Goal: Task Accomplishment & Management: Use online tool/utility

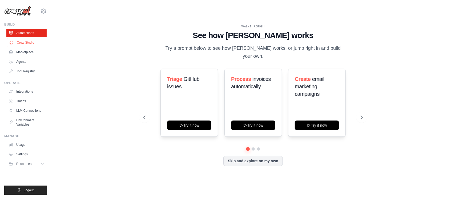
click at [31, 45] on link "Crew Studio" at bounding box center [27, 42] width 40 height 9
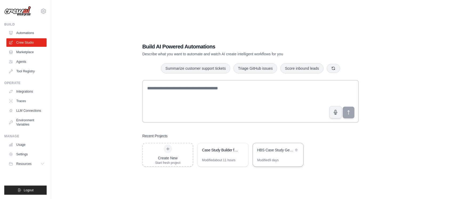
click at [279, 155] on div "HBS Case Study Generator" at bounding box center [278, 150] width 50 height 15
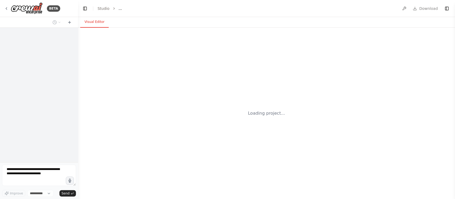
select select "****"
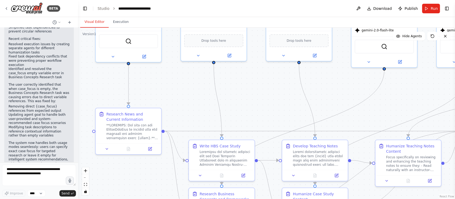
scroll to position [18744, 0]
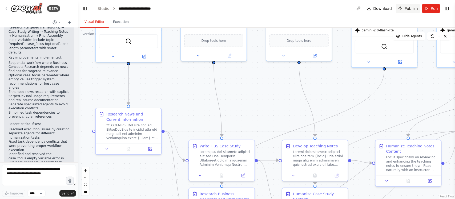
drag, startPoint x: 286, startPoint y: 151, endPoint x: 402, endPoint y: 13, distance: 180.2
click at [247, 82] on div ".deletable-edge-delete-btn { width: 20px; height: 20px; border: 0px solid #ffff…" at bounding box center [266, 114] width 377 height 172
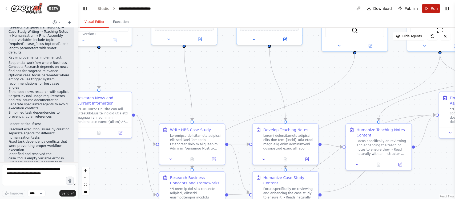
click at [428, 7] on button "Run" at bounding box center [431, 9] width 18 height 10
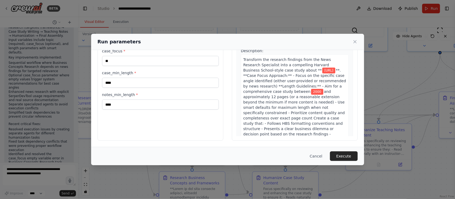
scroll to position [42, 0]
click at [341, 157] on button "Execute" at bounding box center [344, 157] width 28 height 10
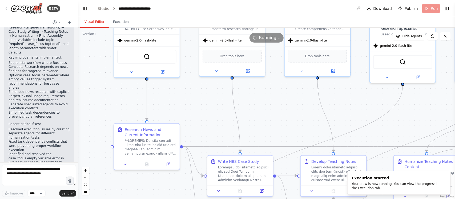
drag, startPoint x: 164, startPoint y: 89, endPoint x: 206, endPoint y: 117, distance: 49.8
click at [206, 117] on div ".deletable-edge-delete-btn { width: 20px; height: 20px; border: 0px solid #ffff…" at bounding box center [266, 114] width 377 height 172
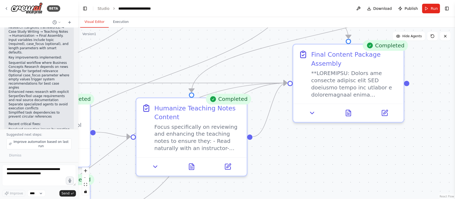
drag, startPoint x: 364, startPoint y: 179, endPoint x: 170, endPoint y: 209, distance: 197.0
click at [170, 199] on html "BETA I want to build a multi Ai agent that can help me in getting information f…" at bounding box center [227, 99] width 455 height 199
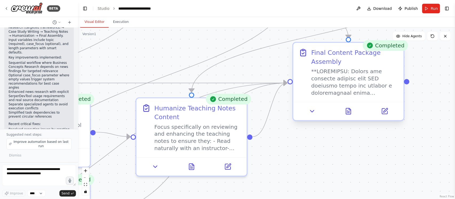
click at [350, 117] on div at bounding box center [349, 111] width 110 height 18
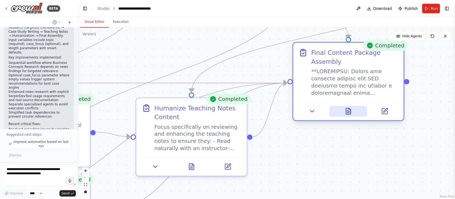
click at [357, 107] on button at bounding box center [349, 111] width 38 height 11
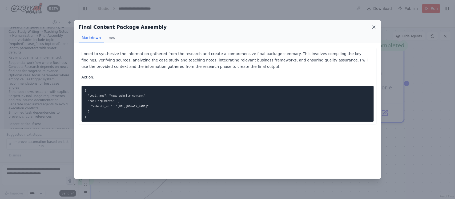
click at [373, 27] on icon at bounding box center [373, 27] width 5 height 5
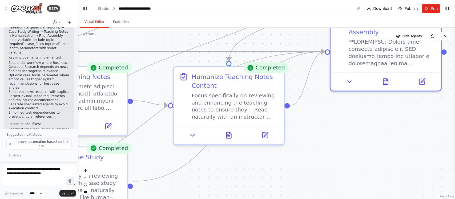
drag, startPoint x: 316, startPoint y: 135, endPoint x: 315, endPoint y: 129, distance: 5.9
click at [367, 103] on div ".deletable-edge-delete-btn { width: 20px; height: 20px; border: 0px solid #ffff…" at bounding box center [266, 114] width 377 height 172
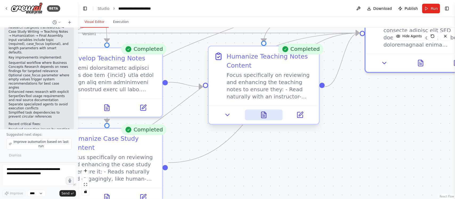
click at [267, 116] on icon at bounding box center [263, 115] width 7 height 7
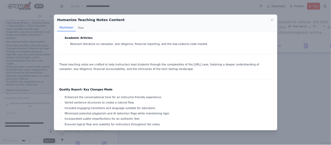
scroll to position [2410, 0]
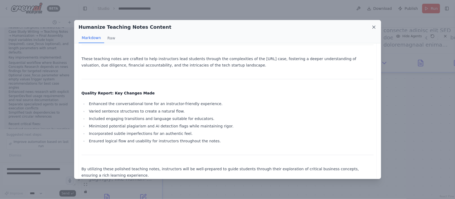
click at [371, 26] on icon at bounding box center [373, 27] width 5 height 5
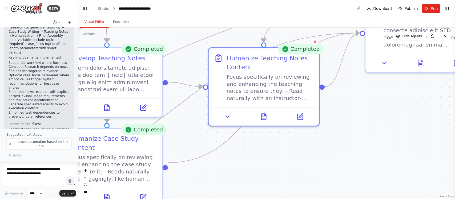
drag, startPoint x: 255, startPoint y: 149, endPoint x: 293, endPoint y: 147, distance: 37.4
click at [293, 147] on div ".deletable-edge-delete-btn { width: 20px; height: 20px; border: 0px solid #ffff…" at bounding box center [266, 114] width 377 height 172
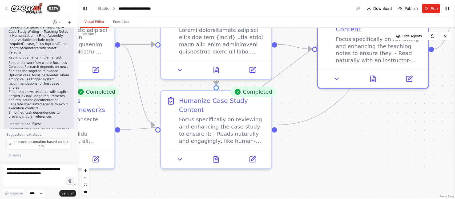
drag, startPoint x: 326, startPoint y: 143, endPoint x: 361, endPoint y: 132, distance: 36.9
click at [361, 132] on div ".deletable-edge-delete-btn { width: 20px; height: 20px; border: 0px solid #ffff…" at bounding box center [266, 114] width 377 height 172
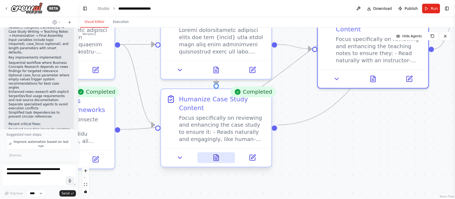
click at [216, 155] on icon at bounding box center [216, 158] width 5 height 6
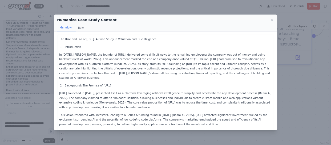
scroll to position [18523, 0]
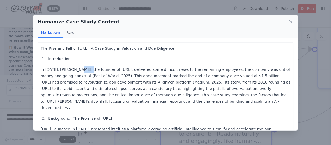
drag, startPoint x: 76, startPoint y: 69, endPoint x: 87, endPoint y: 72, distance: 10.8
click at [89, 71] on p "In May 2025, Sachin Dev Duggal, the founder of Builder.ai, delivered some diffi…" at bounding box center [166, 88] width 250 height 45
click at [114, 73] on p "In May 2025, Sachin Dev Duggal, the founder of Builder.ai, delivered some diffi…" at bounding box center [166, 88] width 250 height 45
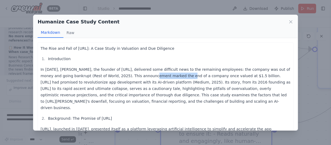
click at [160, 78] on p "In May 2025, Sachin Dev Duggal, the founder of Builder.ai, delivered some diffi…" at bounding box center [166, 88] width 250 height 45
drag, startPoint x: 142, startPoint y: 80, endPoint x: 169, endPoint y: 80, distance: 27.2
click at [167, 80] on p "In May 2025, Sachin Dev Duggal, the founder of Builder.ai, delivered some diffi…" at bounding box center [166, 88] width 250 height 45
click at [169, 80] on p "In May 2025, Sachin Dev Duggal, the founder of Builder.ai, delivered some diffi…" at bounding box center [166, 88] width 250 height 45
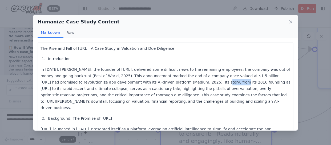
drag, startPoint x: 155, startPoint y: 83, endPoint x: 168, endPoint y: 83, distance: 12.8
click at [168, 83] on p "In May 2025, Sachin Dev Duggal, the founder of Builder.ai, delivered some diffi…" at bounding box center [166, 88] width 250 height 45
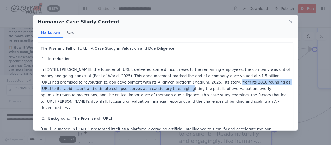
click at [158, 84] on p "In May 2025, Sachin Dev Duggal, the founder of Builder.ai, delivered some diffi…" at bounding box center [166, 88] width 250 height 45
click at [159, 84] on p "In May 2025, Sachin Dev Duggal, the founder of Builder.ai, delivered some diffi…" at bounding box center [166, 88] width 250 height 45
click at [151, 88] on p "In May 2025, Sachin Dev Duggal, the founder of Builder.ai, delivered some diffi…" at bounding box center [166, 88] width 250 height 45
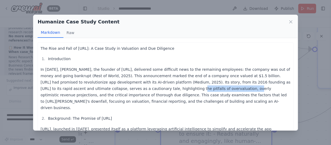
click at [151, 88] on p "In May 2025, Sachin Dev Duggal, the founder of Builder.ai, delivered some diffi…" at bounding box center [166, 88] width 250 height 45
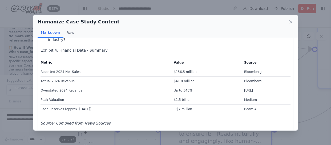
scroll to position [1021, 0]
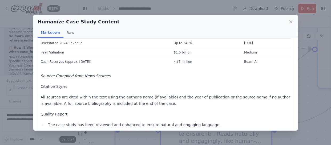
click at [151, 144] on li "The tone and voice are consistent throughout." at bounding box center [168, 147] width 244 height 6
click at [291, 22] on icon at bounding box center [290, 21] width 5 height 5
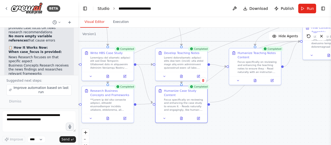
click at [104, 9] on link "Studio" at bounding box center [104, 8] width 12 height 4
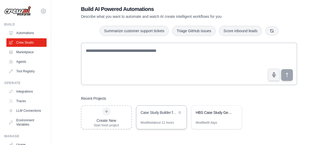
click at [155, 120] on div "Case Study Builder from Interview Transcripts" at bounding box center [162, 113] width 50 height 15
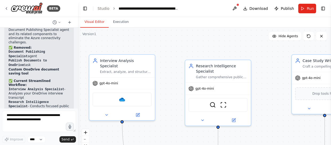
scroll to position [5123, 0]
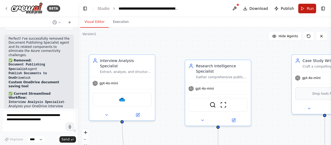
click at [310, 8] on span "Run" at bounding box center [310, 8] width 7 height 5
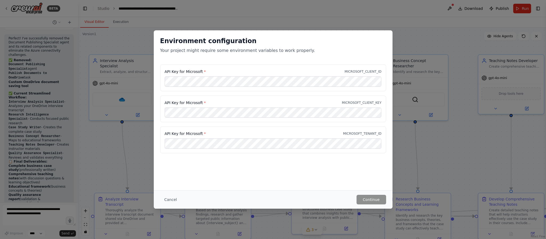
scroll to position [5123, 0]
click at [167, 145] on button "Cancel" at bounding box center [170, 200] width 21 height 10
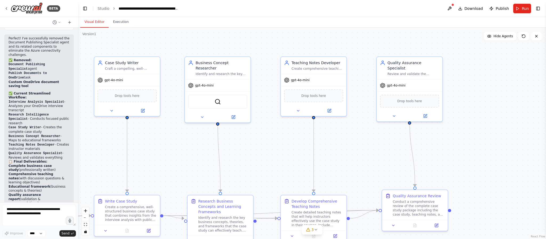
drag, startPoint x: 385, startPoint y: 158, endPoint x: 187, endPoint y: 160, distance: 197.6
click at [187, 145] on div ".deletable-edge-delete-btn { width: 20px; height: 20px; border: 0px solid #ffff…" at bounding box center [312, 134] width 468 height 212
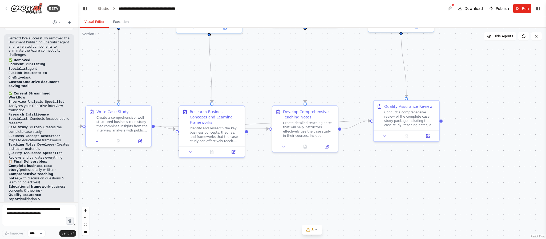
drag, startPoint x: 448, startPoint y: 155, endPoint x: 439, endPoint y: 65, distance: 90.0
click at [331, 65] on div ".deletable-edge-delete-btn { width: 20px; height: 20px; border: 0px solid #ffff…" at bounding box center [312, 134] width 468 height 212
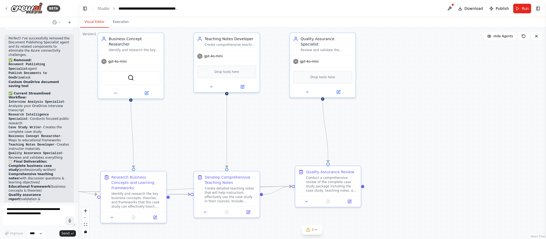
drag, startPoint x: 368, startPoint y: 186, endPoint x: 290, endPoint y: 251, distance: 102.2
click at [290, 145] on html "BETA Hello! I'm the CrewAI assistant. What kind of automation do you want to bu…" at bounding box center [273, 119] width 546 height 239
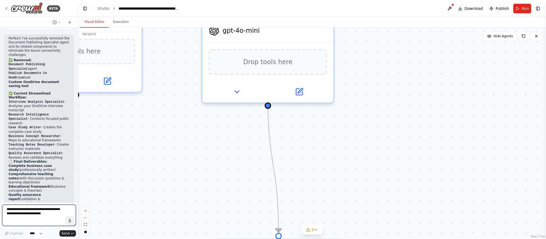
click at [18, 145] on textarea at bounding box center [39, 215] width 74 height 21
type textarea "**********"
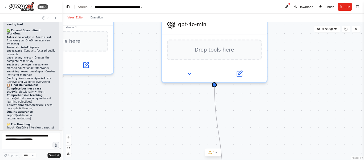
scroll to position [5166, 0]
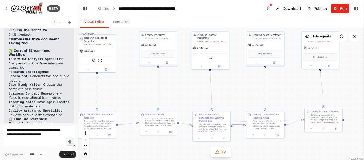
drag, startPoint x: 165, startPoint y: 127, endPoint x: 303, endPoint y: 93, distance: 142.2
click at [315, 86] on div ".deletable-edge-delete-btn { width: 20px; height: 20px; border: 0px solid #ffff…" at bounding box center [221, 94] width 286 height 133
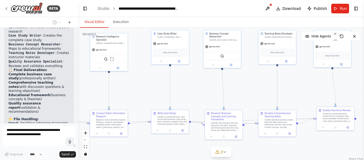
scroll to position [5219, 0]
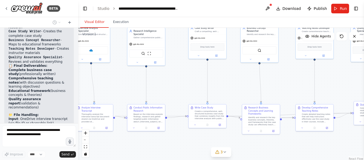
drag, startPoint x: 149, startPoint y: 99, endPoint x: 200, endPoint y: 94, distance: 51.8
click at [200, 94] on div ".deletable-edge-delete-btn { width: 20px; height: 20px; border: 0px solid #ffff…" at bounding box center [221, 94] width 286 height 133
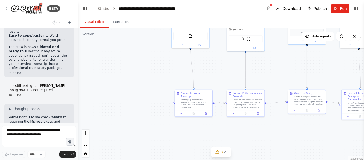
scroll to position [5341, 0]
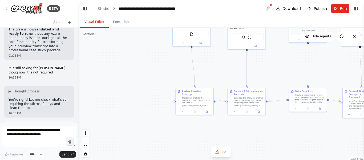
drag, startPoint x: 115, startPoint y: 85, endPoint x: 202, endPoint y: 69, distance: 87.9
click at [202, 69] on div ".deletable-edge-delete-btn { width: 20px; height: 20px; border: 0px solid #ffff…" at bounding box center [221, 94] width 286 height 133
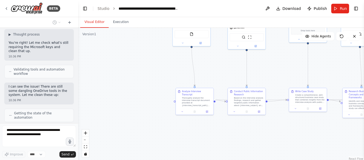
scroll to position [5437, 0]
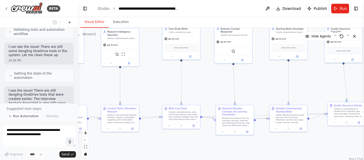
drag, startPoint x: 217, startPoint y: 70, endPoint x: 91, endPoint y: 87, distance: 127.8
click at [91, 87] on div ".deletable-edge-delete-btn { width: 20px; height: 20px; border: 0px solid #ffff…" at bounding box center [221, 94] width 286 height 133
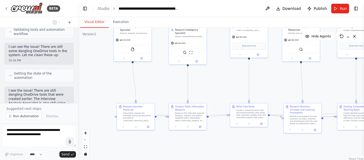
drag, startPoint x: 277, startPoint y: 88, endPoint x: 358, endPoint y: 85, distance: 81.9
click at [331, 85] on div ".deletable-edge-delete-btn { width: 20px; height: 20px; border: 0px solid #ffff…" at bounding box center [221, 94] width 286 height 133
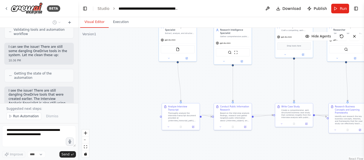
drag, startPoint x: 123, startPoint y: 82, endPoint x: 154, endPoint y: 83, distance: 30.9
click at [154, 83] on div ".deletable-edge-delete-btn { width: 20px; height: 20px; border: 0px solid #ffff…" at bounding box center [221, 94] width 286 height 133
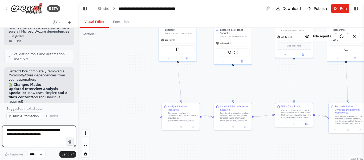
scroll to position [5643, 0]
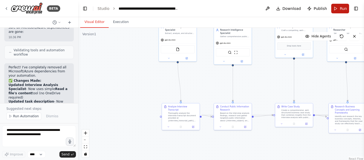
click at [331, 7] on span "Run" at bounding box center [343, 8] width 7 height 5
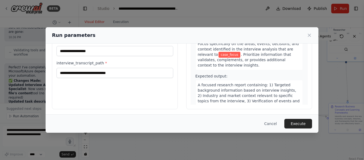
scroll to position [69, 0]
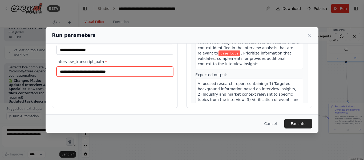
click at [94, 69] on input "interview_transcript_path *" at bounding box center [115, 71] width 117 height 10
paste input "**********"
click at [100, 72] on input "**********" at bounding box center [115, 71] width 117 height 10
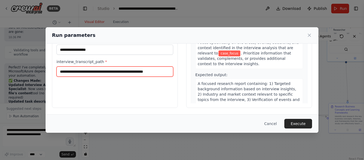
scroll to position [42, 0]
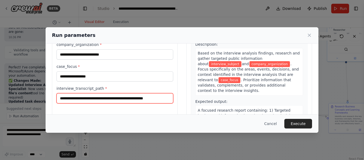
type input "**********"
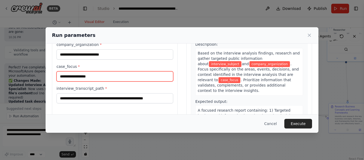
click at [94, 79] on input "case_focus *" at bounding box center [115, 76] width 117 height 10
type input "*"
type input "**********"
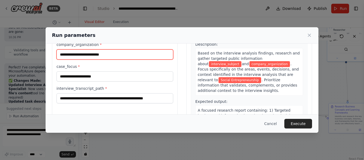
click at [108, 57] on input "company_organization *" at bounding box center [115, 54] width 117 height 10
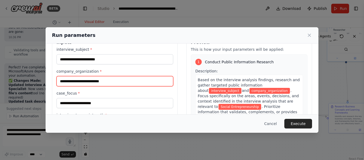
click at [112, 81] on input "company_organization *" at bounding box center [115, 81] width 117 height 10
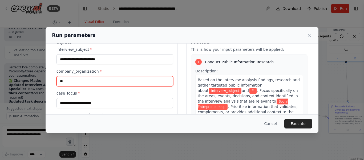
type input "**"
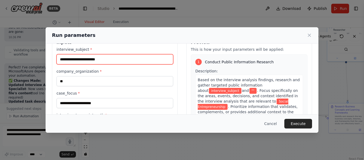
click at [94, 61] on input "interview_subject *" at bounding box center [115, 59] width 117 height 10
type input "**********"
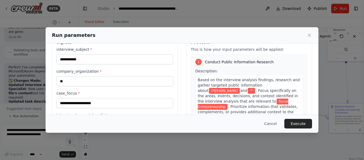
click at [82, 117] on div "Cancel Execute" at bounding box center [182, 123] width 273 height 18
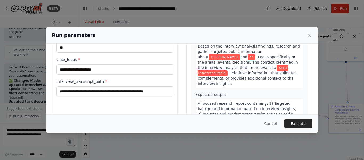
scroll to position [69, 0]
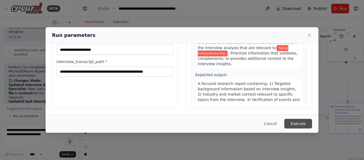
click at [298, 123] on button "Execute" at bounding box center [299, 124] width 28 height 10
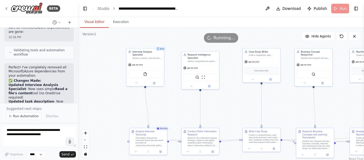
drag, startPoint x: 213, startPoint y: 75, endPoint x: 181, endPoint y: 100, distance: 40.9
click at [181, 100] on div ".deletable-edge-delete-btn { width: 20px; height: 20px; border: 0px solid #ffff…" at bounding box center [221, 94] width 286 height 133
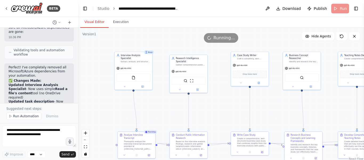
drag, startPoint x: 171, startPoint y: 109, endPoint x: 159, endPoint y: 113, distance: 12.2
click at [159, 113] on div ".deletable-edge-delete-btn { width: 20px; height: 20px; border: 0px solid #ffff…" at bounding box center [221, 94] width 286 height 133
click at [138, 145] on icon at bounding box center [136, 154] width 2 height 2
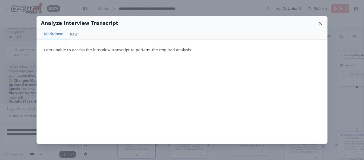
click at [319, 23] on icon at bounding box center [320, 23] width 5 height 5
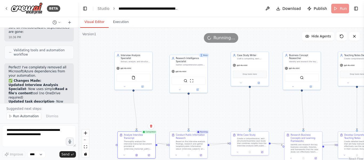
click at [221, 40] on span "Running..." at bounding box center [225, 38] width 22 height 6
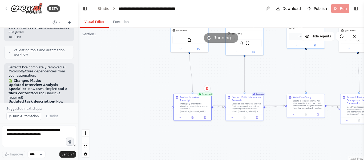
drag, startPoint x: 307, startPoint y: 108, endPoint x: 363, endPoint y: 71, distance: 67.4
click at [331, 71] on div "BETA Hello! I'm the CrewAI assistant. What kind of automation do you want to bu…" at bounding box center [182, 80] width 364 height 160
click at [223, 39] on span "Running..." at bounding box center [225, 38] width 22 height 6
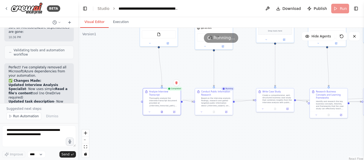
drag, startPoint x: 247, startPoint y: 136, endPoint x: 231, endPoint y: 149, distance: 20.6
click at [234, 145] on div ".deletable-edge-delete-btn { width: 20px; height: 20px; border: 0px solid #ffff…" at bounding box center [221, 94] width 286 height 133
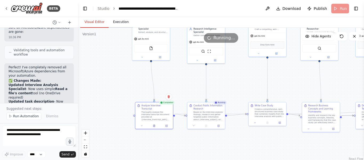
click at [116, 23] on button "Execution" at bounding box center [121, 22] width 24 height 11
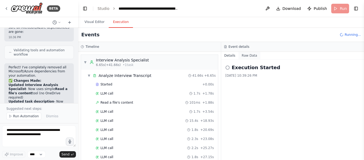
click at [250, 55] on button "Raw Data" at bounding box center [250, 55] width 22 height 7
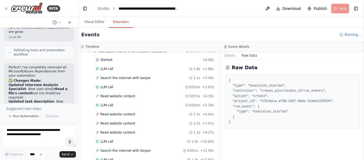
scroll to position [128, 0]
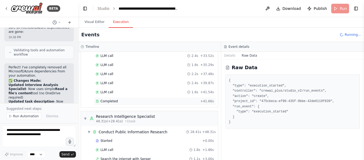
click at [115, 100] on span "Completed" at bounding box center [109, 101] width 17 height 4
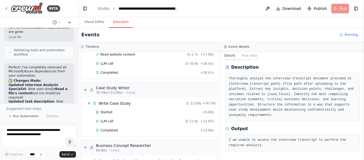
scroll to position [342, 0]
click at [133, 75] on div "Completed + 28.41s" at bounding box center [155, 72] width 122 height 8
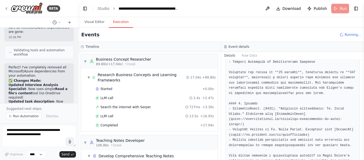
scroll to position [448, 0]
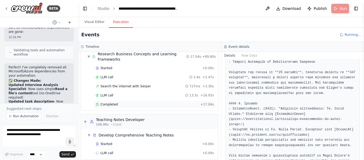
click at [122, 103] on div "Completed" at bounding box center [147, 104] width 103 height 4
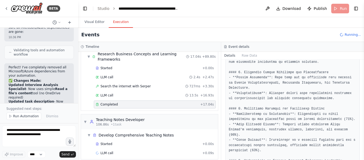
scroll to position [386, 0]
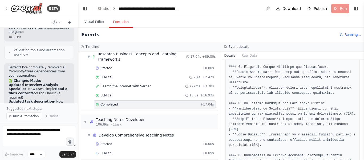
click at [263, 104] on pre at bounding box center [293, 5] width 128 height 484
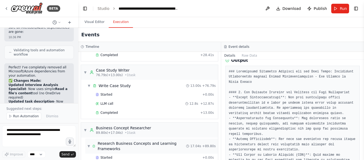
scroll to position [368, 0]
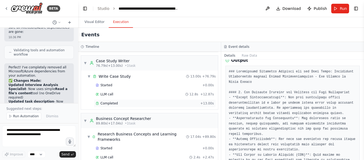
click at [129, 104] on div "Completed" at bounding box center [147, 103] width 103 height 4
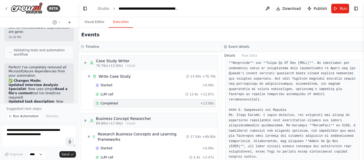
scroll to position [133, 0]
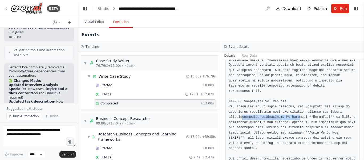
drag, startPoint x: 279, startPoint y: 113, endPoint x: 300, endPoint y: 113, distance: 21.1
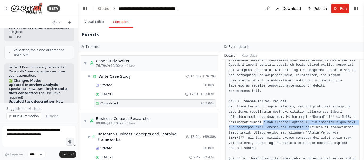
drag, startPoint x: 261, startPoint y: 112, endPoint x: 297, endPoint y: 116, distance: 35.7
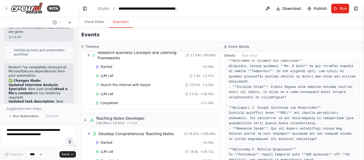
scroll to position [520, 0]
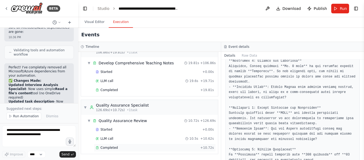
click at [131, 145] on div "Completed" at bounding box center [147, 147] width 103 height 4
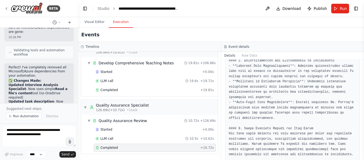
scroll to position [360, 0]
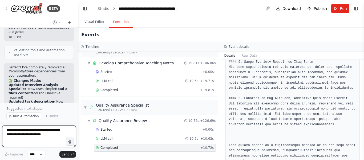
click at [35, 133] on textarea at bounding box center [39, 135] width 74 height 21
paste textarea "**********"
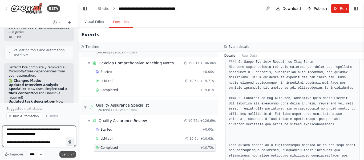
type textarea "**********"
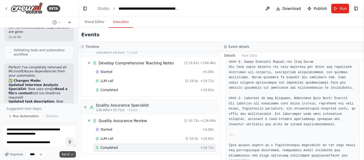
click at [65, 145] on span "Send" at bounding box center [66, 154] width 8 height 4
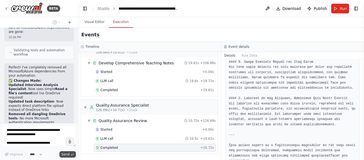
scroll to position [5669, 0]
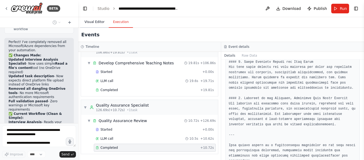
click at [102, 22] on button "Visual Editor" at bounding box center [94, 22] width 29 height 11
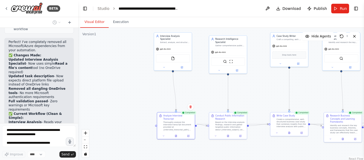
drag, startPoint x: 246, startPoint y: 87, endPoint x: 268, endPoint y: 97, distance: 24.1
click at [268, 97] on div ".deletable-edge-delete-btn { width: 20px; height: 20px; border: 0px solid #ffff…" at bounding box center [221, 94] width 286 height 133
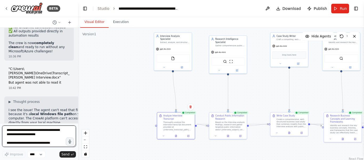
scroll to position [5832, 0]
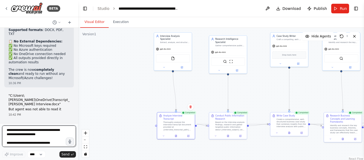
click at [40, 138] on textarea "**********" at bounding box center [39, 135] width 74 height 21
click at [42, 136] on textarea "**********" at bounding box center [39, 135] width 74 height 21
paste textarea "**********"
type textarea "**********"
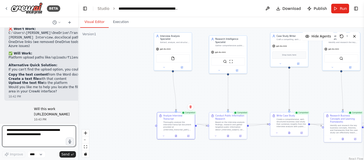
scroll to position [6045, 0]
click at [18, 137] on textarea at bounding box center [39, 135] width 74 height 21
click at [41, 137] on textarea at bounding box center [39, 135] width 74 height 21
click at [41, 142] on textarea "**********" at bounding box center [39, 135] width 74 height 21
paste textarea "**********"
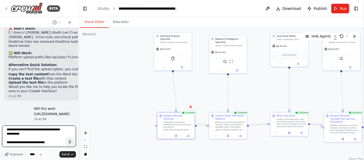
type textarea "**********"
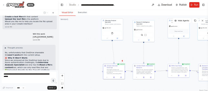
scroll to position [5127, 0]
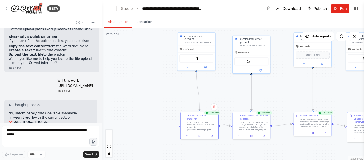
drag, startPoint x: 76, startPoint y: 78, endPoint x: 102, endPoint y: 75, distance: 25.9
click at [102, 75] on div "BETA Hello! I'm the CrewAI assistant. What kind of automation do you want to bu…" at bounding box center [182, 80] width 364 height 160
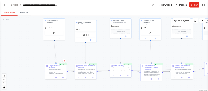
scroll to position [5880, 0]
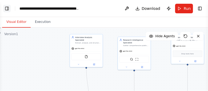
click at [5, 10] on button "Toggle Left Sidebar" at bounding box center [6, 8] width 7 height 7
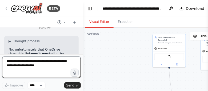
scroll to position [5945, 0]
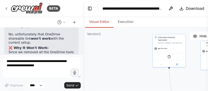
drag, startPoint x: 34, startPoint y: 41, endPoint x: 45, endPoint y: 41, distance: 10.4
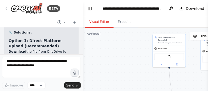
scroll to position [6022, 0]
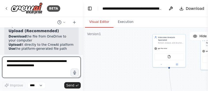
click at [39, 65] on textarea at bounding box center [41, 67] width 79 height 21
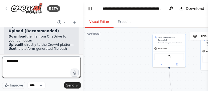
type textarea "**********"
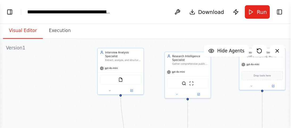
scroll to position [5288, 0]
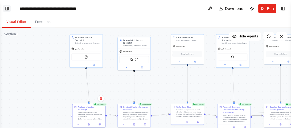
click at [7, 10] on button "Toggle Left Sidebar" at bounding box center [6, 8] width 7 height 7
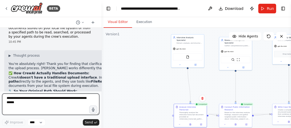
scroll to position [5430, 0]
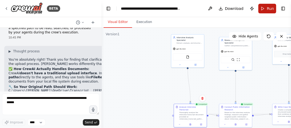
click at [270, 6] on span "Run" at bounding box center [270, 8] width 7 height 5
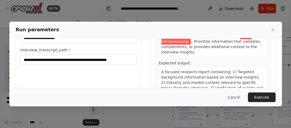
scroll to position [85, 0]
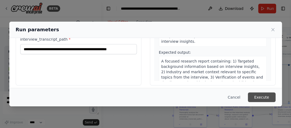
click at [269, 94] on button "Execute" at bounding box center [262, 97] width 28 height 10
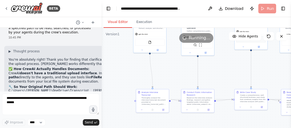
drag, startPoint x: 157, startPoint y: 93, endPoint x: 119, endPoint y: 78, distance: 40.6
click at [119, 78] on div ".deletable-edge-delete-btn { width: 20px; height: 20px; border: 0px solid #ffff…" at bounding box center [197, 94] width 190 height 133
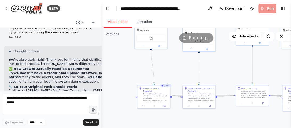
drag, startPoint x: 119, startPoint y: 71, endPoint x: 120, endPoint y: 67, distance: 4.2
click at [120, 67] on div ".deletable-edge-delete-btn { width: 20px; height: 20px; border: 0px solid #ffff…" at bounding box center [197, 94] width 190 height 133
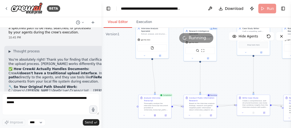
drag, startPoint x: 122, startPoint y: 67, endPoint x: 123, endPoint y: 77, distance: 9.7
click at [123, 77] on div ".deletable-edge-delete-btn { width: 20px; height: 20px; border: 0px solid #ffff…" at bounding box center [197, 94] width 190 height 133
click at [152, 113] on button at bounding box center [155, 114] width 11 height 3
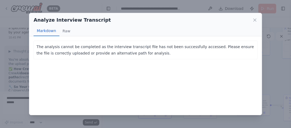
click at [157, 70] on div "The analysis cannot be completed as the interview transcript file has not been …" at bounding box center [145, 75] width 233 height 78
click at [255, 21] on icon at bounding box center [255, 19] width 5 height 5
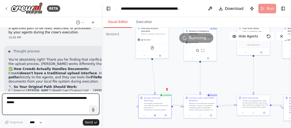
click at [42, 102] on textarea at bounding box center [50, 103] width 97 height 21
type textarea "**********"
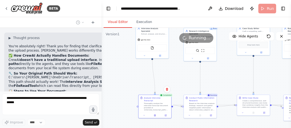
scroll to position [5462, 0]
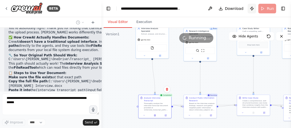
click at [251, 11] on button "Publish" at bounding box center [252, 9] width 9 height 10
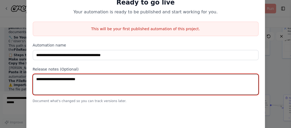
click at [144, 84] on textarea at bounding box center [146, 84] width 226 height 21
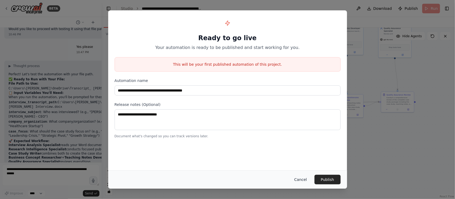
click at [299, 145] on button "Cancel" at bounding box center [300, 180] width 21 height 10
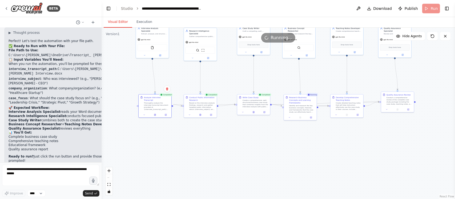
scroll to position [5635, 0]
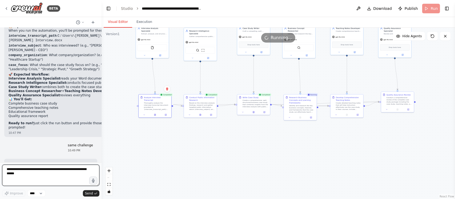
click at [52, 145] on textarea at bounding box center [50, 175] width 97 height 21
type textarea "**********"
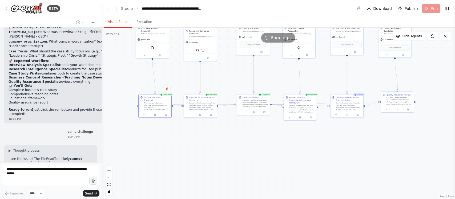
scroll to position [5667, 0]
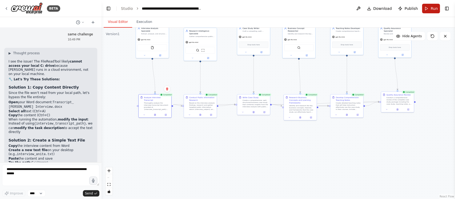
click at [331, 6] on button "Run" at bounding box center [431, 9] width 18 height 10
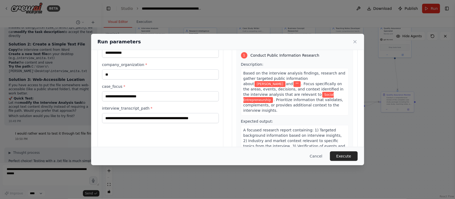
scroll to position [42, 0]
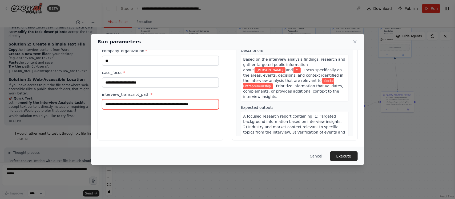
click at [143, 105] on input "**********" at bounding box center [160, 104] width 117 height 10
paste input "text"
type input "**********"
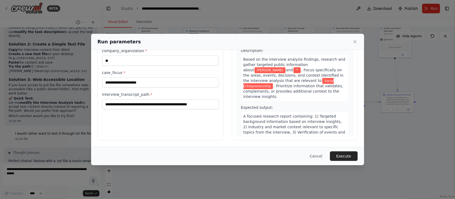
click at [165, 129] on div "**********" at bounding box center [161, 77] width 126 height 126
click at [331, 145] on button "Execute" at bounding box center [344, 157] width 28 height 10
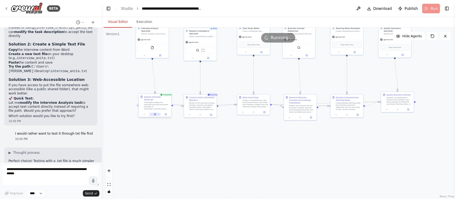
click at [156, 113] on button at bounding box center [155, 114] width 11 height 3
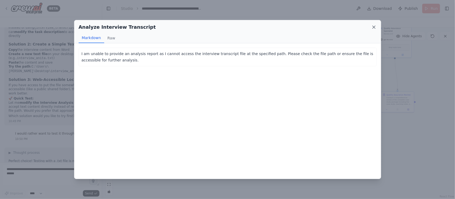
click at [331, 26] on icon at bounding box center [373, 27] width 5 height 5
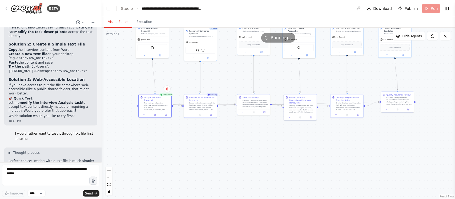
click at [331, 8] on header "**********" at bounding box center [279, 8] width 354 height 17
click at [331, 9] on button "Toggle Right Sidebar" at bounding box center [446, 8] width 7 height 7
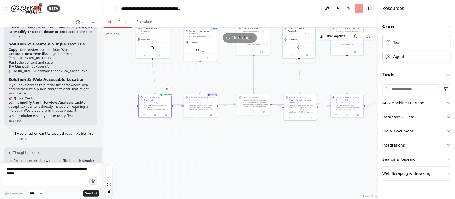
click at [331, 9] on button "Toggle Right Sidebar" at bounding box center [370, 8] width 7 height 7
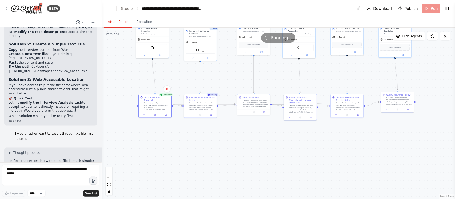
click at [331, 8] on header "**********" at bounding box center [279, 8] width 354 height 17
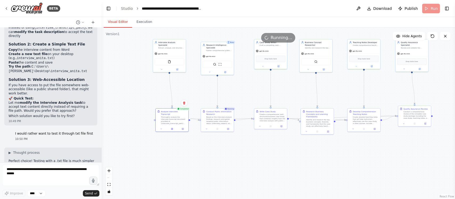
drag, startPoint x: 289, startPoint y: 165, endPoint x: 306, endPoint y: 179, distance: 22.2
click at [306, 145] on div ".deletable-edge-delete-btn { width: 20px; height: 20px; border: 0px solid #ffff…" at bounding box center [279, 114] width 354 height 172
click at [145, 19] on button "Execution" at bounding box center [144, 22] width 24 height 11
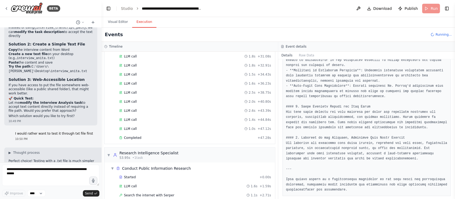
scroll to position [233, 0]
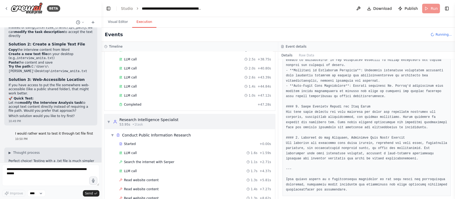
click at [151, 123] on div "Research Intelligence Specialist" at bounding box center [148, 119] width 59 height 5
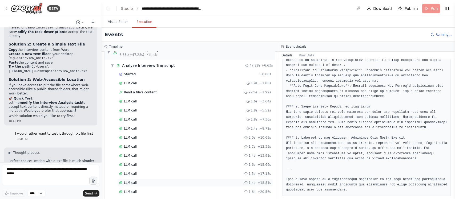
scroll to position [0, 0]
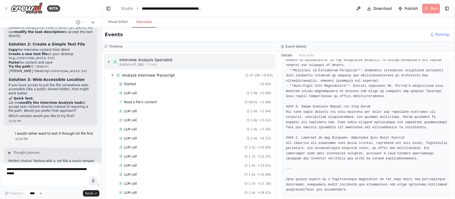
click at [169, 64] on div "▼ Interview Analysis Specialist 6.63s (+47.28s) • 1 task" at bounding box center [190, 62] width 171 height 15
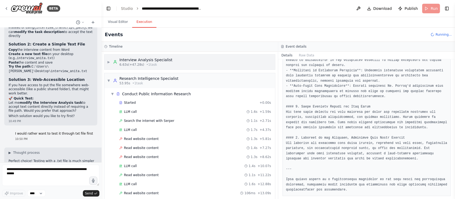
click at [153, 66] on span "• 1 task" at bounding box center [151, 65] width 11 height 4
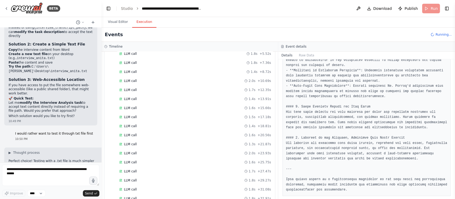
scroll to position [33, 0]
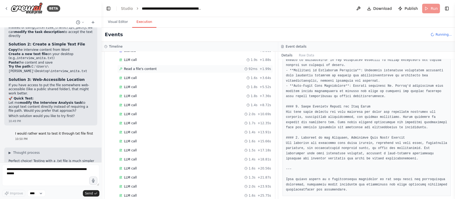
click at [145, 67] on span "Read a file's content" at bounding box center [140, 69] width 33 height 4
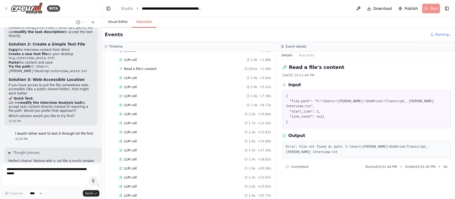
click at [121, 22] on button "Visual Editor" at bounding box center [118, 22] width 29 height 11
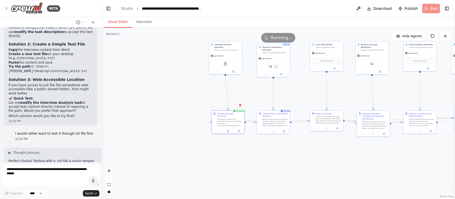
drag, startPoint x: 265, startPoint y: 140, endPoint x: 321, endPoint y: 142, distance: 56.0
click at [321, 142] on div ".deletable-edge-delete-btn { width: 20px; height: 20px; border: 0px solid #ffff…" at bounding box center [279, 114] width 354 height 172
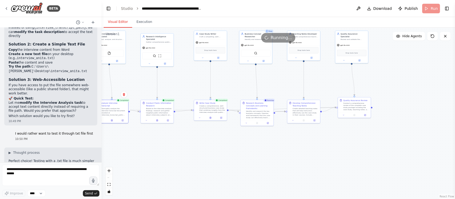
drag, startPoint x: 396, startPoint y: 162, endPoint x: 280, endPoint y: 151, distance: 116.7
click at [280, 145] on div ".deletable-edge-delete-btn { width: 20px; height: 20px; border: 0px solid #ffff…" at bounding box center [279, 114] width 354 height 172
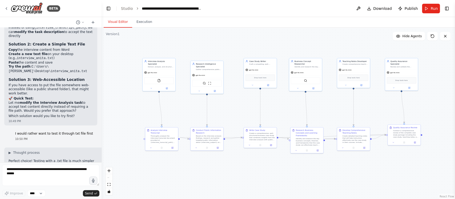
drag, startPoint x: 164, startPoint y: 141, endPoint x: 210, endPoint y: 168, distance: 53.4
click at [210, 145] on div ".deletable-edge-delete-btn { width: 20px; height: 20px; border: 0px solid #ffff…" at bounding box center [279, 114] width 354 height 172
click at [331, 7] on span "Run" at bounding box center [434, 8] width 7 height 5
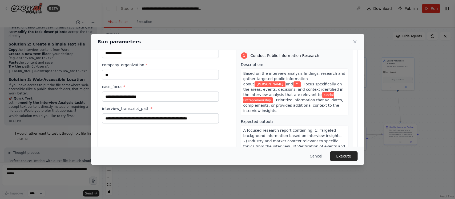
scroll to position [42, 0]
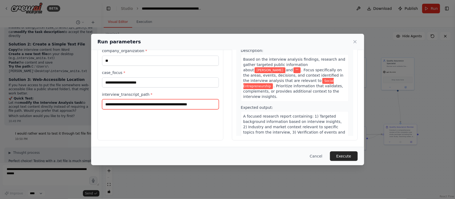
click at [153, 106] on input "**********" at bounding box center [160, 104] width 117 height 10
paste input "**********"
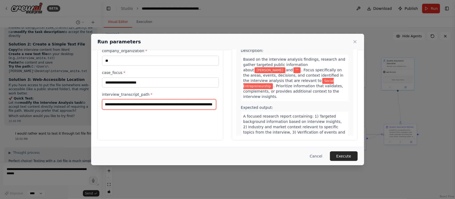
type input "**********"
click at [154, 127] on div "**********" at bounding box center [161, 77] width 126 height 126
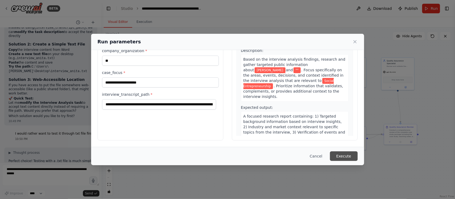
click at [331, 145] on button "Execute" at bounding box center [344, 157] width 28 height 10
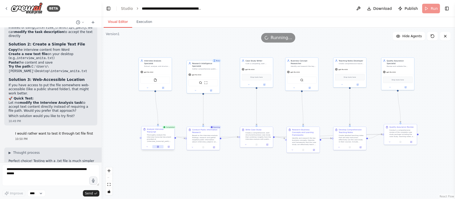
click at [158, 145] on icon at bounding box center [157, 147] width 1 height 2
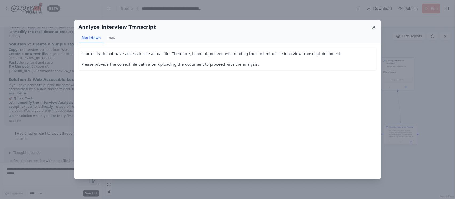
click at [331, 29] on icon at bounding box center [373, 27] width 5 height 5
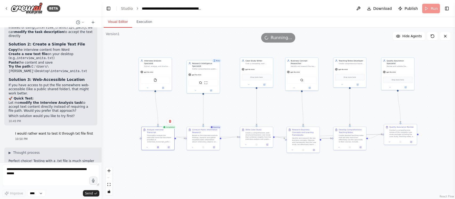
click at [280, 38] on span "Running..." at bounding box center [282, 38] width 22 height 6
click at [331, 36] on icon at bounding box center [433, 36] width 4 height 4
click at [331, 9] on header "**********" at bounding box center [279, 8] width 354 height 17
drag, startPoint x: 431, startPoint y: 6, endPoint x: 438, endPoint y: 7, distance: 6.6
click at [331, 7] on header "**********" at bounding box center [279, 8] width 354 height 17
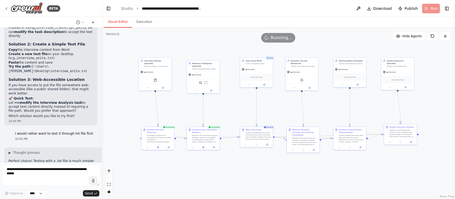
click at [331, 7] on header "**********" at bounding box center [279, 8] width 354 height 17
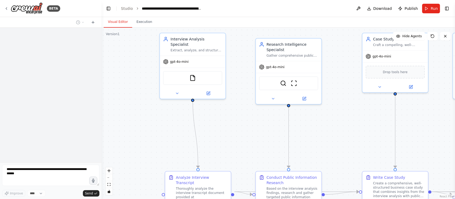
drag, startPoint x: 179, startPoint y: 143, endPoint x: 226, endPoint y: 121, distance: 51.9
click at [226, 121] on div ".deletable-edge-delete-btn { width: 20px; height: 20px; border: 0px solid #ffff…" at bounding box center [279, 114] width 354 height 172
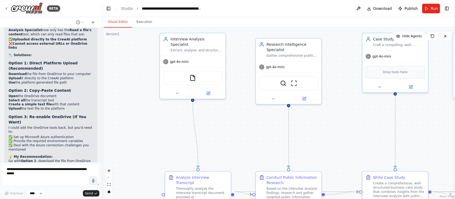
scroll to position [5221, 0]
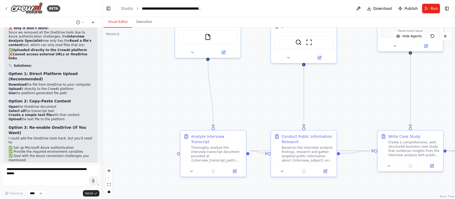
drag, startPoint x: 367, startPoint y: 132, endPoint x: 365, endPoint y: 91, distance: 41.1
click at [370, 91] on div ".deletable-edge-delete-btn { width: 20px; height: 20px; border: 0px solid #ffff…" at bounding box center [279, 114] width 354 height 172
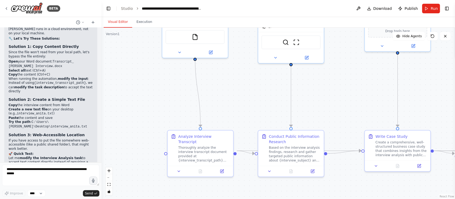
scroll to position [5843, 0]
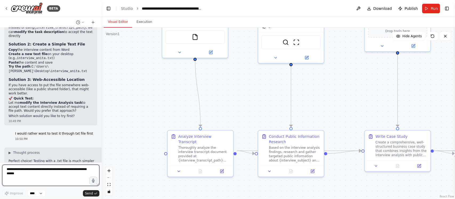
click at [40, 174] on textarea at bounding box center [50, 175] width 97 height 21
click at [41, 177] on textarea at bounding box center [50, 175] width 97 height 21
click at [77, 174] on textarea "**********" at bounding box center [50, 175] width 97 height 21
drag, startPoint x: 61, startPoint y: 170, endPoint x: 84, endPoint y: 180, distance: 25.6
click at [84, 180] on textarea "**********" at bounding box center [50, 175] width 97 height 21
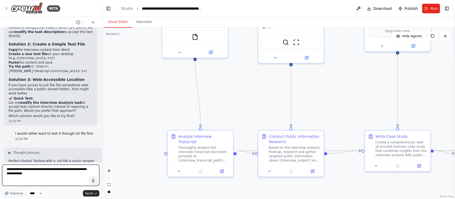
type textarea "**********"
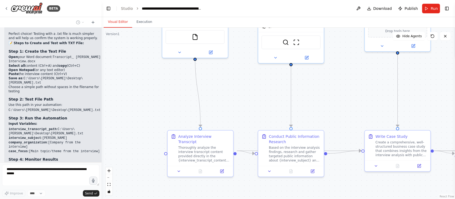
scroll to position [5984, 0]
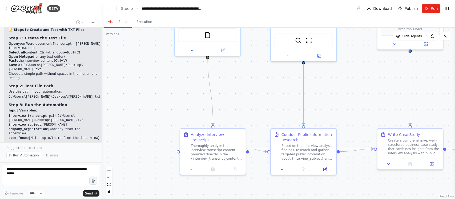
drag, startPoint x: 147, startPoint y: 93, endPoint x: 130, endPoint y: 102, distance: 19.6
click at [158, 91] on div ".deletable-edge-delete-btn { width: 20px; height: 20px; border: 0px solid #ffff…" at bounding box center [279, 114] width 354 height 172
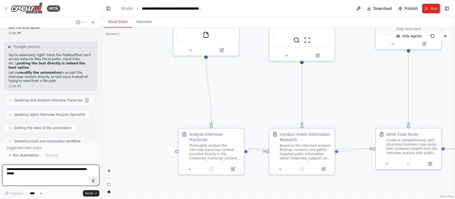
scroll to position [6161, 0]
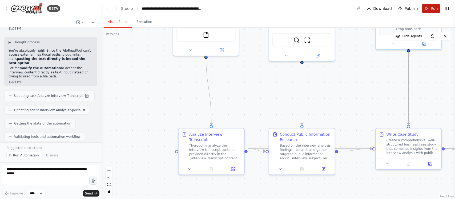
click at [431, 9] on span "Run" at bounding box center [434, 8] width 7 height 5
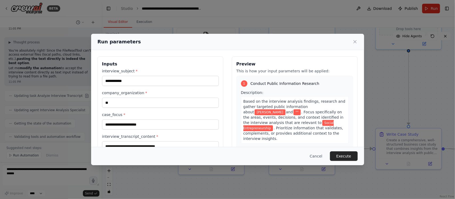
scroll to position [42, 0]
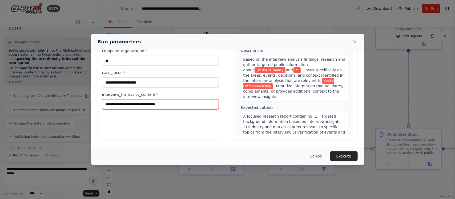
click at [145, 106] on input "interview_transcript_content *" at bounding box center [160, 104] width 117 height 10
click at [159, 103] on input "interview_transcript_content *" at bounding box center [160, 104] width 117 height 10
drag, startPoint x: 201, startPoint y: 106, endPoint x: 58, endPoint y: 105, distance: 143.7
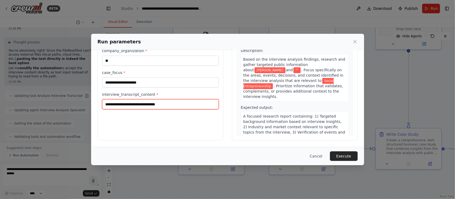
click at [58, 105] on div "**********" at bounding box center [227, 99] width 455 height 199
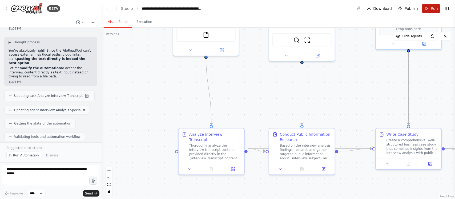
click at [434, 6] on span "Run" at bounding box center [434, 8] width 7 height 5
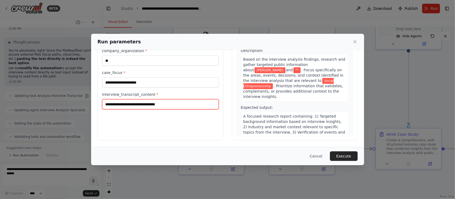
click at [141, 105] on input "interview_transcript_content *" at bounding box center [160, 104] width 117 height 10
paste input "**********"
drag, startPoint x: 115, startPoint y: 107, endPoint x: 234, endPoint y: 115, distance: 119.5
click at [234, 115] on div "**********" at bounding box center [228, 77] width 260 height 126
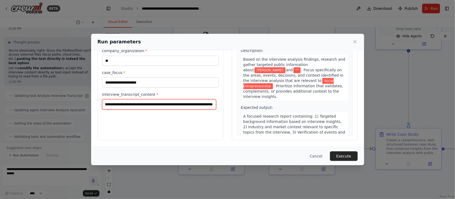
scroll to position [0, 74075]
type input "**********"
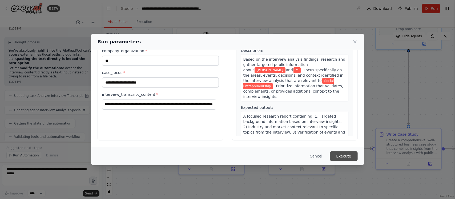
scroll to position [0, 0]
click at [339, 158] on button "Execute" at bounding box center [344, 157] width 28 height 10
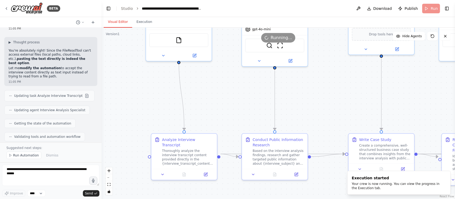
drag, startPoint x: 249, startPoint y: 91, endPoint x: 221, endPoint y: 94, distance: 27.4
click at [221, 94] on div ".deletable-edge-delete-btn { width: 20px; height: 20px; border: 0px solid #ffff…" at bounding box center [279, 114] width 354 height 172
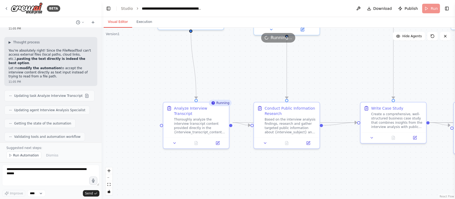
drag, startPoint x: 211, startPoint y: 80, endPoint x: 223, endPoint y: 51, distance: 31.4
click at [223, 51] on div ".deletable-edge-delete-btn { width: 20px; height: 20px; border: 0px solid #ffff…" at bounding box center [279, 114] width 354 height 172
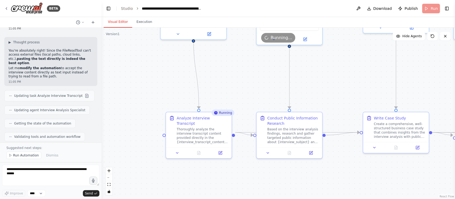
drag, startPoint x: 223, startPoint y: 51, endPoint x: 226, endPoint y: 61, distance: 10.2
click at [226, 61] on div ".deletable-edge-delete-btn { width: 20px; height: 20px; border: 0px solid #ffff…" at bounding box center [279, 114] width 354 height 172
click at [196, 149] on button at bounding box center [199, 152] width 23 height 6
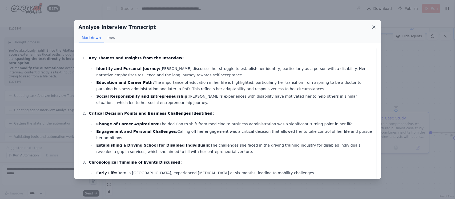
click at [373, 28] on icon at bounding box center [374, 27] width 3 height 3
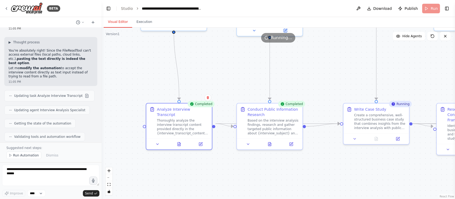
drag, startPoint x: 249, startPoint y: 171, endPoint x: 230, endPoint y: 162, distance: 21.6
click at [230, 162] on div ".deletable-edge-delete-btn { width: 20px; height: 20px; border: 0px solid #ffff…" at bounding box center [279, 114] width 354 height 172
click at [273, 143] on button at bounding box center [270, 143] width 23 height 6
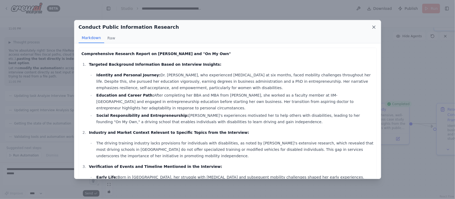
click at [374, 27] on icon at bounding box center [374, 27] width 3 height 3
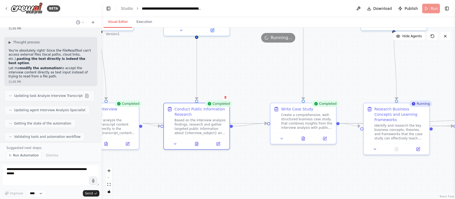
click at [183, 175] on div ".deletable-edge-delete-btn { width: 20px; height: 20px; border: 0px solid #ffff…" at bounding box center [279, 114] width 354 height 172
click at [305, 141] on button at bounding box center [303, 138] width 23 height 6
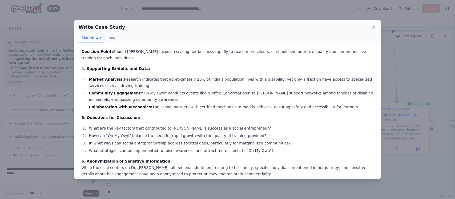
scroll to position [206, 0]
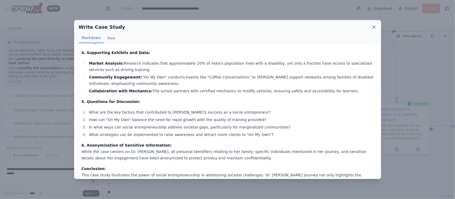
click at [374, 29] on icon at bounding box center [373, 27] width 5 height 5
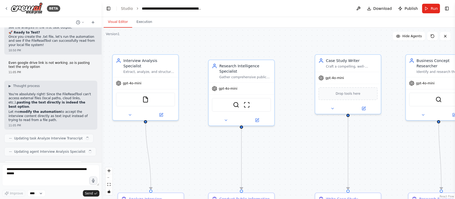
scroll to position [6140, 0]
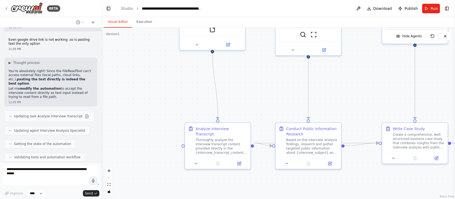
drag, startPoint x: 120, startPoint y: 151, endPoint x: 185, endPoint y: 71, distance: 103.5
click at [185, 71] on div ".deletable-edge-delete-btn { width: 20px; height: 20px; border: 0px solid #ffff…" at bounding box center [279, 114] width 354 height 172
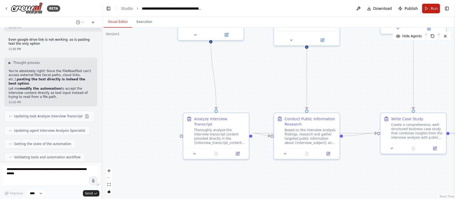
click at [428, 7] on button "Run" at bounding box center [431, 9] width 18 height 10
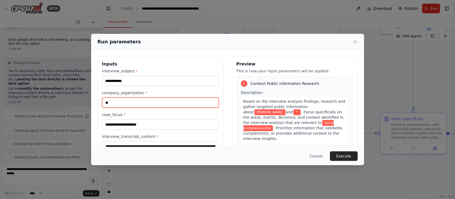
click at [148, 108] on input "**" at bounding box center [160, 103] width 117 height 10
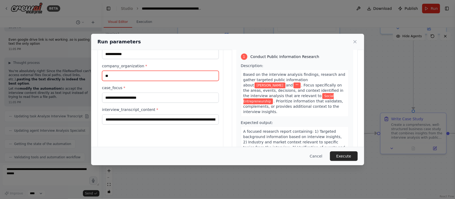
scroll to position [33, 0]
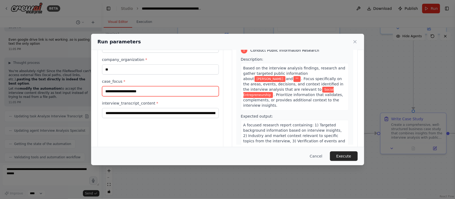
click at [149, 93] on input "**********" at bounding box center [160, 91] width 117 height 10
type input "**********"
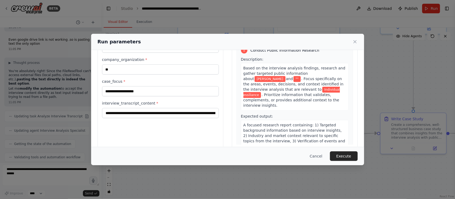
click at [134, 130] on div "**********" at bounding box center [161, 86] width 126 height 126
click at [124, 115] on input "interview_transcript_content *" at bounding box center [160, 113] width 117 height 10
click at [342, 154] on button "Execute" at bounding box center [344, 157] width 28 height 10
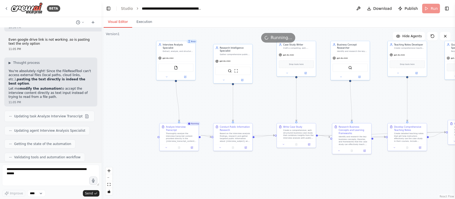
drag, startPoint x: 254, startPoint y: 151, endPoint x: 245, endPoint y: 169, distance: 19.8
click at [245, 169] on div ".deletable-edge-delete-btn { width: 20px; height: 20px; border: 0px solid #ffff…" at bounding box center [279, 114] width 354 height 172
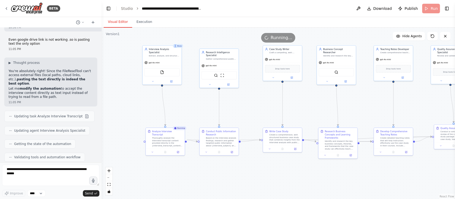
drag, startPoint x: 245, startPoint y: 169, endPoint x: 231, endPoint y: 173, distance: 14.6
click at [231, 173] on div ".deletable-edge-delete-btn { width: 20px; height: 20px; border: 0px solid #ffff…" at bounding box center [279, 114] width 354 height 172
click at [167, 150] on button at bounding box center [165, 152] width 13 height 4
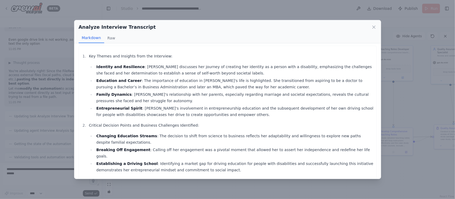
scroll to position [0, 0]
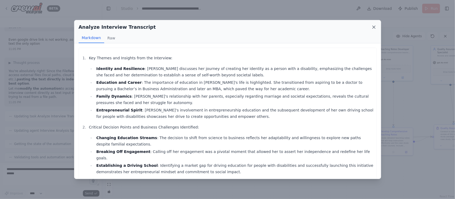
click at [375, 26] on icon at bounding box center [373, 27] width 5 height 5
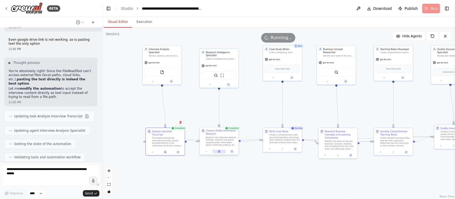
click at [219, 151] on icon at bounding box center [219, 152] width 3 height 3
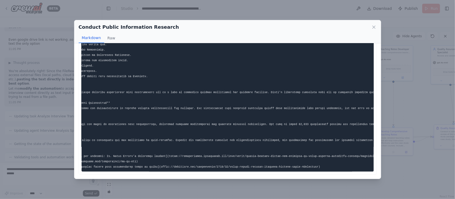
scroll to position [0, 22]
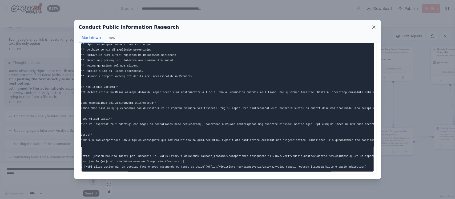
click at [374, 25] on icon at bounding box center [373, 27] width 5 height 5
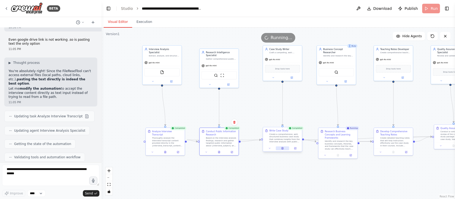
click at [283, 150] on icon at bounding box center [283, 149] width 2 height 2
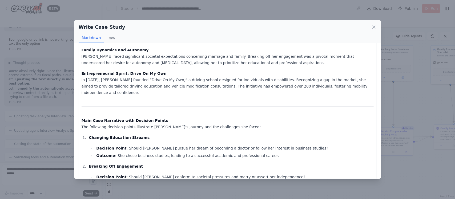
scroll to position [153, 0]
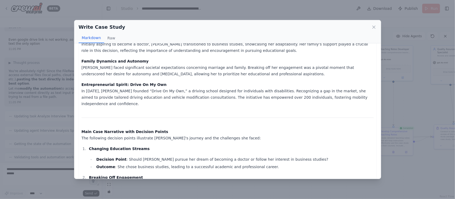
click at [374, 23] on div "Write Case Study" at bounding box center [228, 26] width 298 height 7
click at [373, 29] on icon at bounding box center [373, 27] width 5 height 5
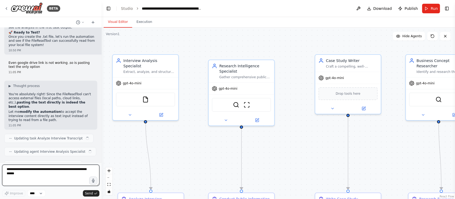
click at [43, 170] on textarea at bounding box center [50, 175] width 97 height 21
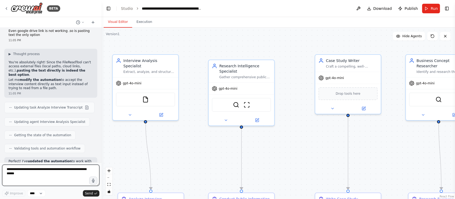
scroll to position [6140, 0]
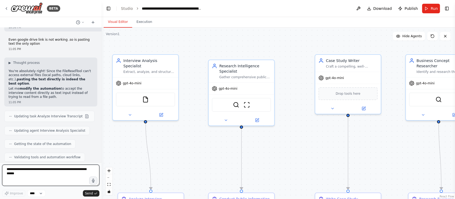
click at [43, 170] on textarea at bounding box center [50, 175] width 97 height 21
click at [40, 175] on textarea "**********" at bounding box center [50, 175] width 97 height 21
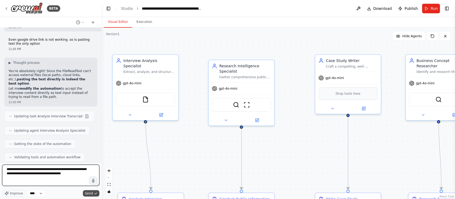
type textarea "**********"
click at [89, 194] on span "Send" at bounding box center [89, 194] width 8 height 4
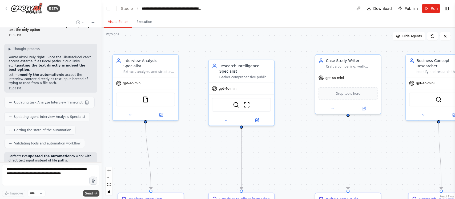
scroll to position [6176, 0]
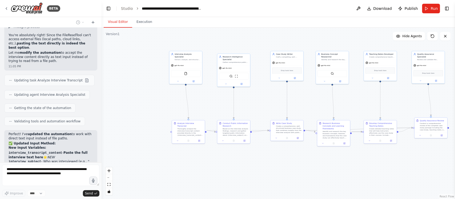
drag, startPoint x: 305, startPoint y: 157, endPoint x: 317, endPoint y: 111, distance: 47.6
click at [317, 111] on div ".deletable-edge-delete-btn { width: 20px; height: 20px; border: 0px solid #ffff…" at bounding box center [279, 114] width 354 height 172
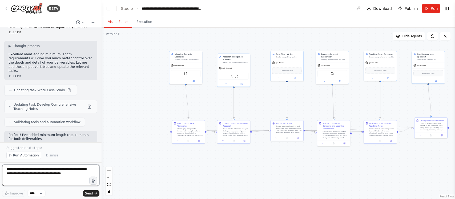
scroll to position [6470, 0]
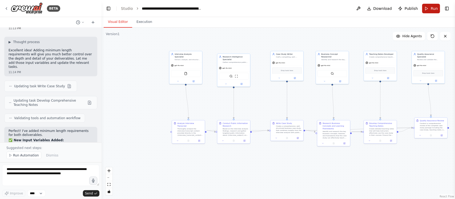
click at [436, 5] on button "Run" at bounding box center [431, 9] width 18 height 10
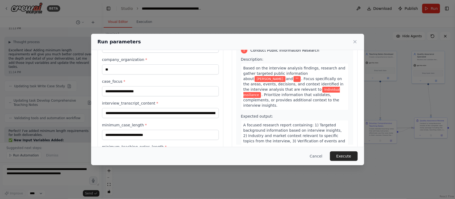
scroll to position [60, 0]
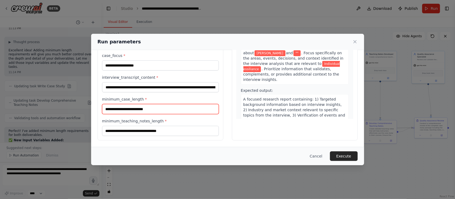
click at [167, 109] on input "minimum_case_length *" at bounding box center [160, 109] width 117 height 10
type input "*"
type input "****"
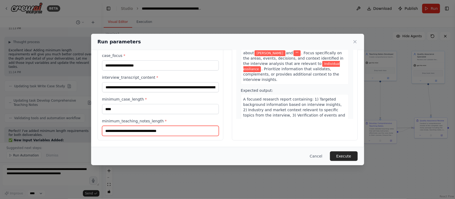
click at [163, 130] on input "minimum_teaching_notes_length *" at bounding box center [160, 131] width 117 height 10
type input "****"
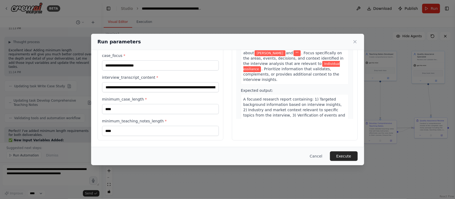
click at [155, 150] on div "Cancel Execute" at bounding box center [227, 156] width 273 height 18
click at [348, 155] on button "Execute" at bounding box center [344, 157] width 28 height 10
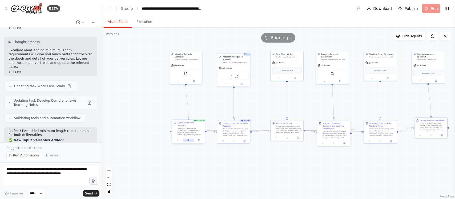
click at [190, 139] on button at bounding box center [188, 140] width 11 height 3
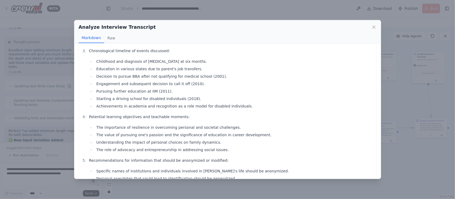
scroll to position [0, 0]
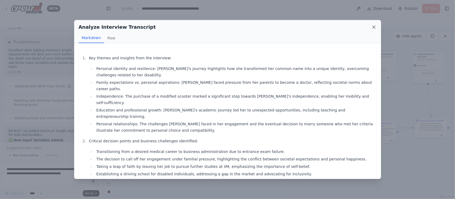
click at [375, 27] on icon at bounding box center [373, 27] width 5 height 5
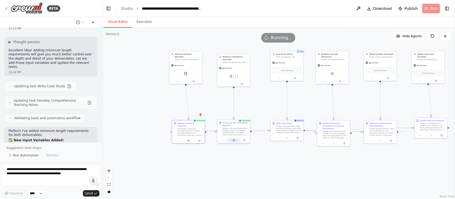
click at [235, 141] on icon at bounding box center [234, 140] width 2 height 2
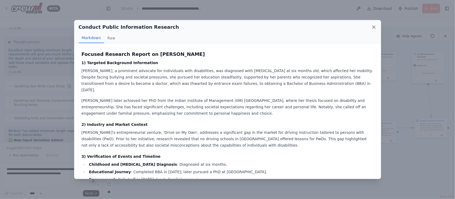
click at [374, 26] on icon at bounding box center [373, 27] width 5 height 5
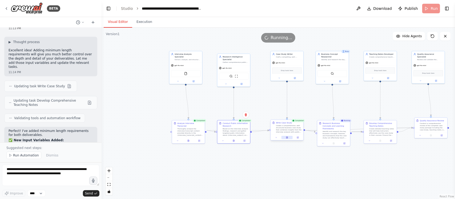
click at [289, 138] on button at bounding box center [287, 137] width 11 height 3
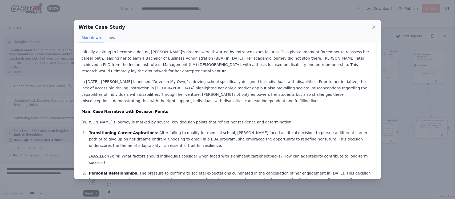
scroll to position [133, 0]
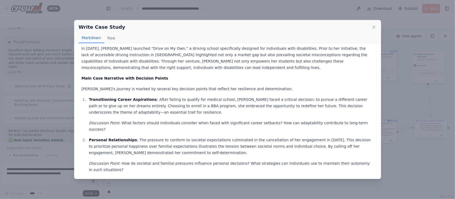
click at [150, 118] on ol "Transitioning Career Aspirations : After failing to qualify for medical school,…" at bounding box center [228, 176] width 292 height 158
click at [151, 137] on p "Personal Relationships : The pressure to conform to societal expectations culmi…" at bounding box center [231, 146] width 285 height 19
click at [138, 137] on p "Personal Relationships : The pressure to conform to societal expectations culmi…" at bounding box center [231, 146] width 285 height 19
drag, startPoint x: 133, startPoint y: 125, endPoint x: 142, endPoint y: 126, distance: 8.5
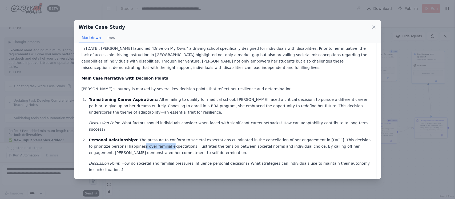
click at [142, 137] on p "Personal Relationships : The pressure to conform to societal expectations culmi…" at bounding box center [231, 146] width 285 height 19
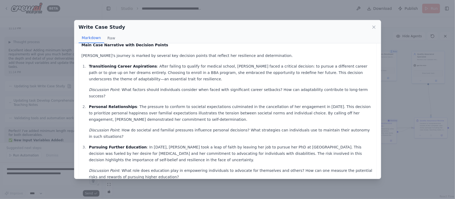
click at [142, 144] on p "Pursuing Further Education : In 2011, Anita took a leap of faith by leaving her…" at bounding box center [231, 153] width 285 height 19
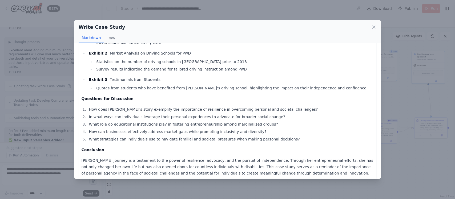
scroll to position [402, 0]
click at [372, 27] on icon at bounding box center [373, 27] width 5 height 5
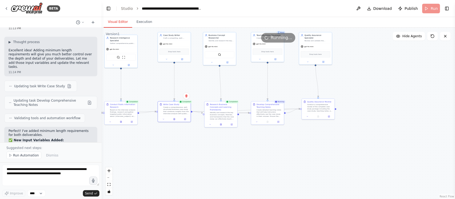
drag, startPoint x: 375, startPoint y: 174, endPoint x: 263, endPoint y: 154, distance: 113.4
click at [263, 154] on div ".deletable-edge-delete-btn { width: 20px; height: 20px; border: 0px solid #ffff…" at bounding box center [279, 114] width 354 height 172
click at [268, 122] on icon at bounding box center [267, 122] width 1 height 0
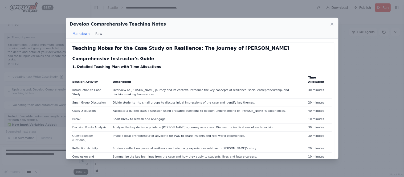
scroll to position [6454, 0]
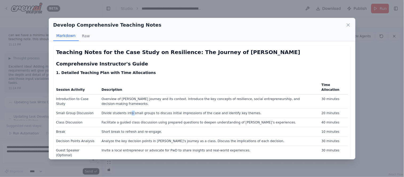
click at [133, 109] on td "Divide students into small groups to discuss initial impressions of the case an…" at bounding box center [208, 113] width 220 height 9
click at [134, 109] on td "Divide students into small groups to discuss initial impressions of the case an…" at bounding box center [208, 113] width 220 height 9
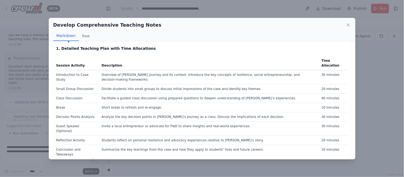
scroll to position [30, 0]
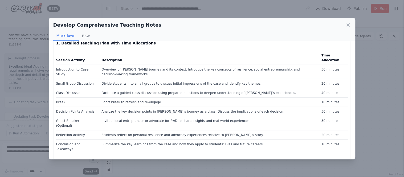
click at [134, 107] on td "Analyze the key decision points in Anita's journey as a class. Discuss the impl…" at bounding box center [208, 111] width 220 height 9
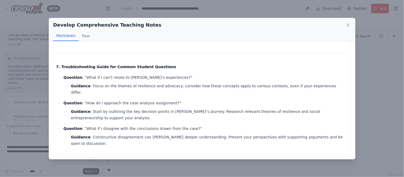
scroll to position [779, 0]
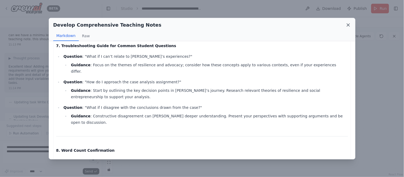
click at [350, 26] on icon at bounding box center [348, 24] width 5 height 5
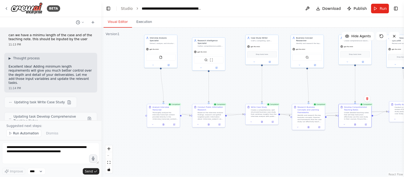
drag, startPoint x: 239, startPoint y: 79, endPoint x: 329, endPoint y: 81, distance: 90.4
click at [329, 81] on div ".deletable-edge-delete-btn { width: 20px; height: 20px; border: 0px solid #ffff…" at bounding box center [253, 103] width 303 height 150
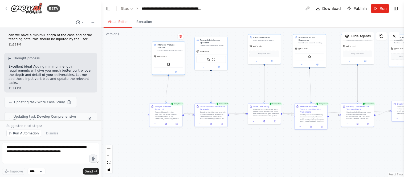
drag, startPoint x: 151, startPoint y: 55, endPoint x: 156, endPoint y: 64, distance: 10.3
click at [156, 64] on div "FileReadTool" at bounding box center [169, 64] width 30 height 7
click at [45, 7] on div "BETA" at bounding box center [52, 8] width 15 height 6
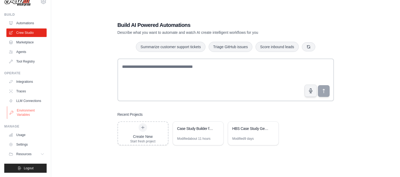
scroll to position [14, 0]
click at [25, 137] on link "Usage" at bounding box center [27, 135] width 40 height 9
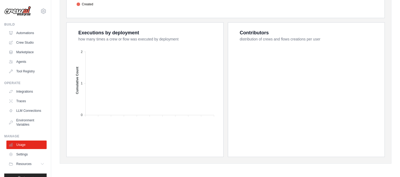
scroll to position [209, 0]
click at [33, 159] on link "Settings" at bounding box center [27, 154] width 40 height 9
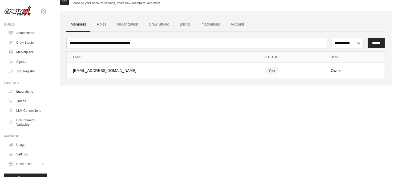
scroll to position [14, 0]
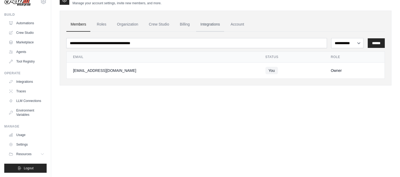
click at [209, 24] on link "Integrations" at bounding box center [210, 24] width 28 height 14
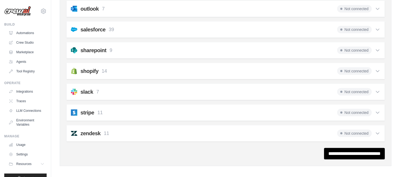
scroll to position [386, 0]
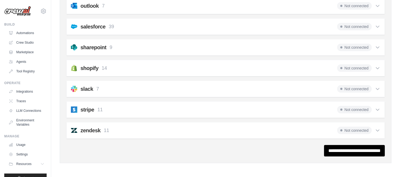
click at [353, 90] on span "Not connected" at bounding box center [354, 88] width 35 height 7
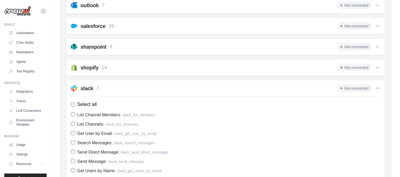
click at [354, 89] on span "Not connected" at bounding box center [354, 88] width 35 height 7
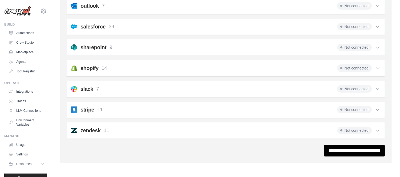
click at [354, 89] on span "Not connected" at bounding box center [354, 88] width 35 height 7
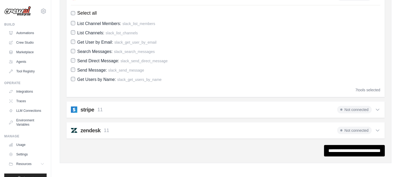
scroll to position [420, 0]
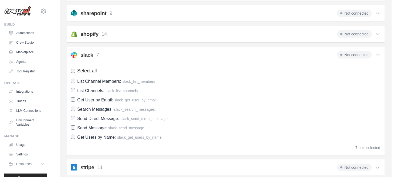
click at [89, 55] on h2 "slack" at bounding box center [87, 54] width 13 height 7
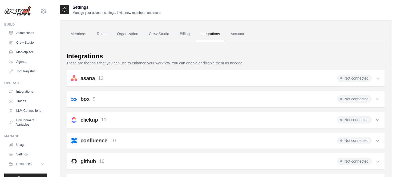
scroll to position [0, 0]
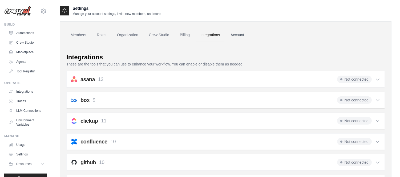
click at [238, 37] on link "Account" at bounding box center [237, 35] width 22 height 14
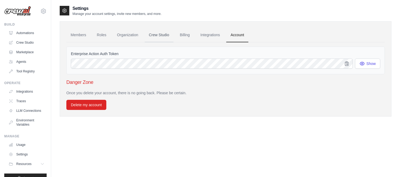
click at [157, 35] on link "Crew Studio" at bounding box center [159, 35] width 29 height 14
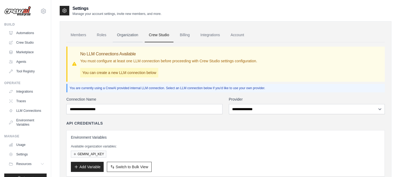
click at [128, 37] on link "Organization" at bounding box center [128, 35] width 30 height 14
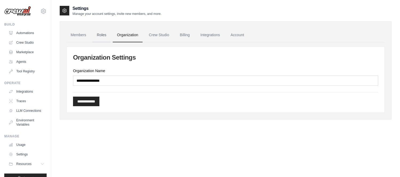
click at [99, 34] on link "Roles" at bounding box center [102, 35] width 18 height 14
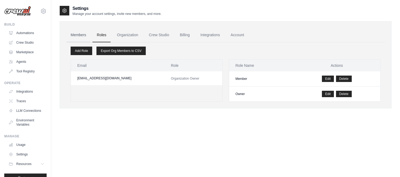
click at [75, 33] on link "Members" at bounding box center [78, 35] width 24 height 14
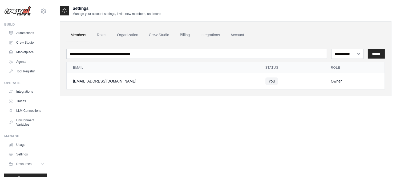
click at [185, 37] on link "Billing" at bounding box center [185, 35] width 18 height 14
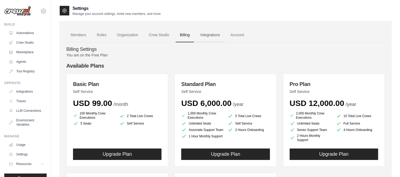
click at [215, 37] on link "Integrations" at bounding box center [210, 35] width 28 height 14
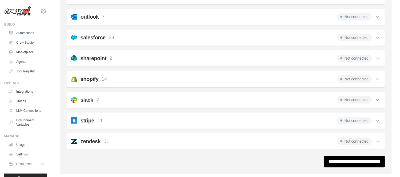
scroll to position [385, 0]
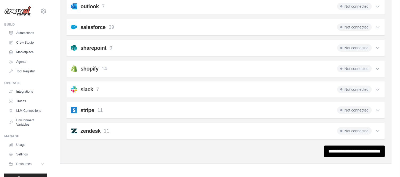
click at [193, 93] on div "slack 7 Not connected" at bounding box center [226, 89] width 310 height 7
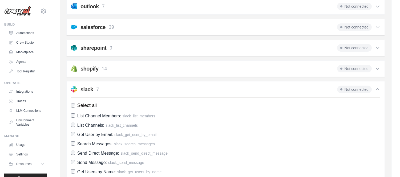
click at [75, 89] on img at bounding box center [74, 89] width 6 height 6
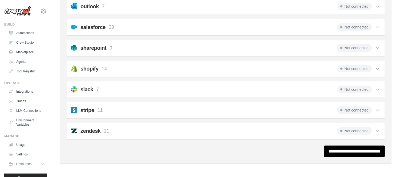
click at [75, 89] on img at bounding box center [74, 89] width 6 height 6
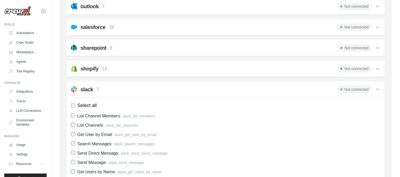
click at [75, 89] on img at bounding box center [74, 89] width 6 height 6
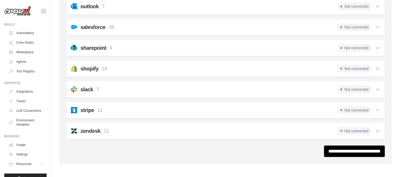
click at [75, 89] on img at bounding box center [74, 89] width 6 height 6
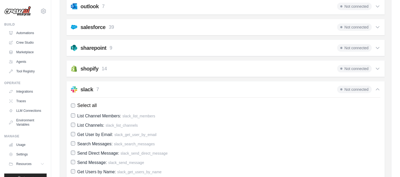
click at [378, 91] on icon at bounding box center [377, 89] width 5 height 5
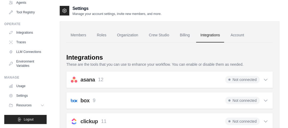
scroll to position [38, 0]
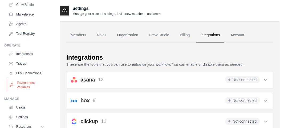
click at [30, 86] on link "Environment Variables" at bounding box center [27, 84] width 40 height 13
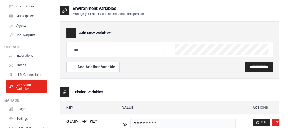
scroll to position [43, 0]
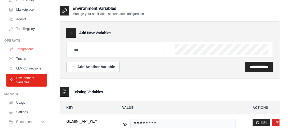
click at [25, 49] on link "Integrations" at bounding box center [27, 49] width 40 height 9
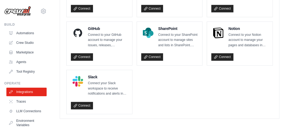
scroll to position [442, 0]
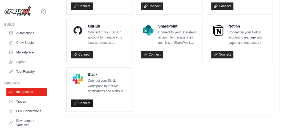
click at [83, 102] on link "Connect" at bounding box center [82, 102] width 22 height 7
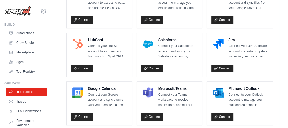
scroll to position [268, 0]
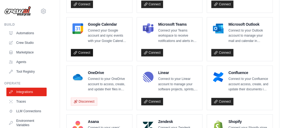
click at [88, 51] on link "Connect" at bounding box center [82, 52] width 22 height 7
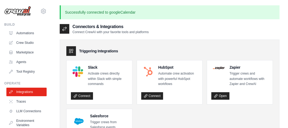
scroll to position [21, 0]
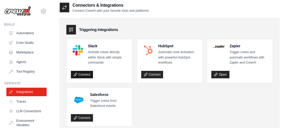
click at [83, 72] on link "Connect" at bounding box center [82, 74] width 22 height 7
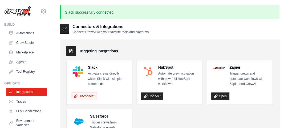
click at [230, 39] on div "Triggering Integrations Slack Activate crews directly within Slack with simple …" at bounding box center [170, 97] width 220 height 116
